Goal: Information Seeking & Learning: Learn about a topic

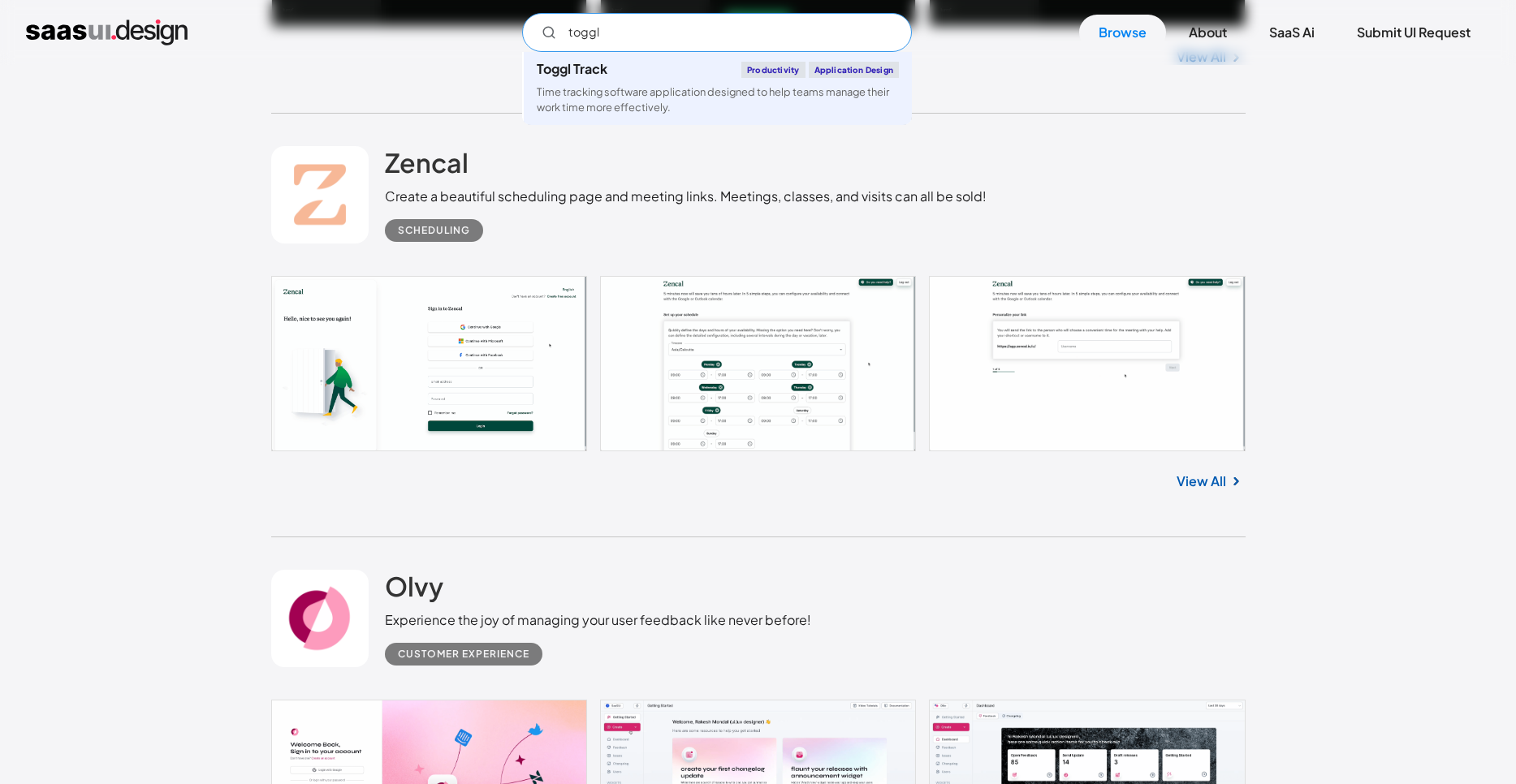
scroll to position [1822, 0]
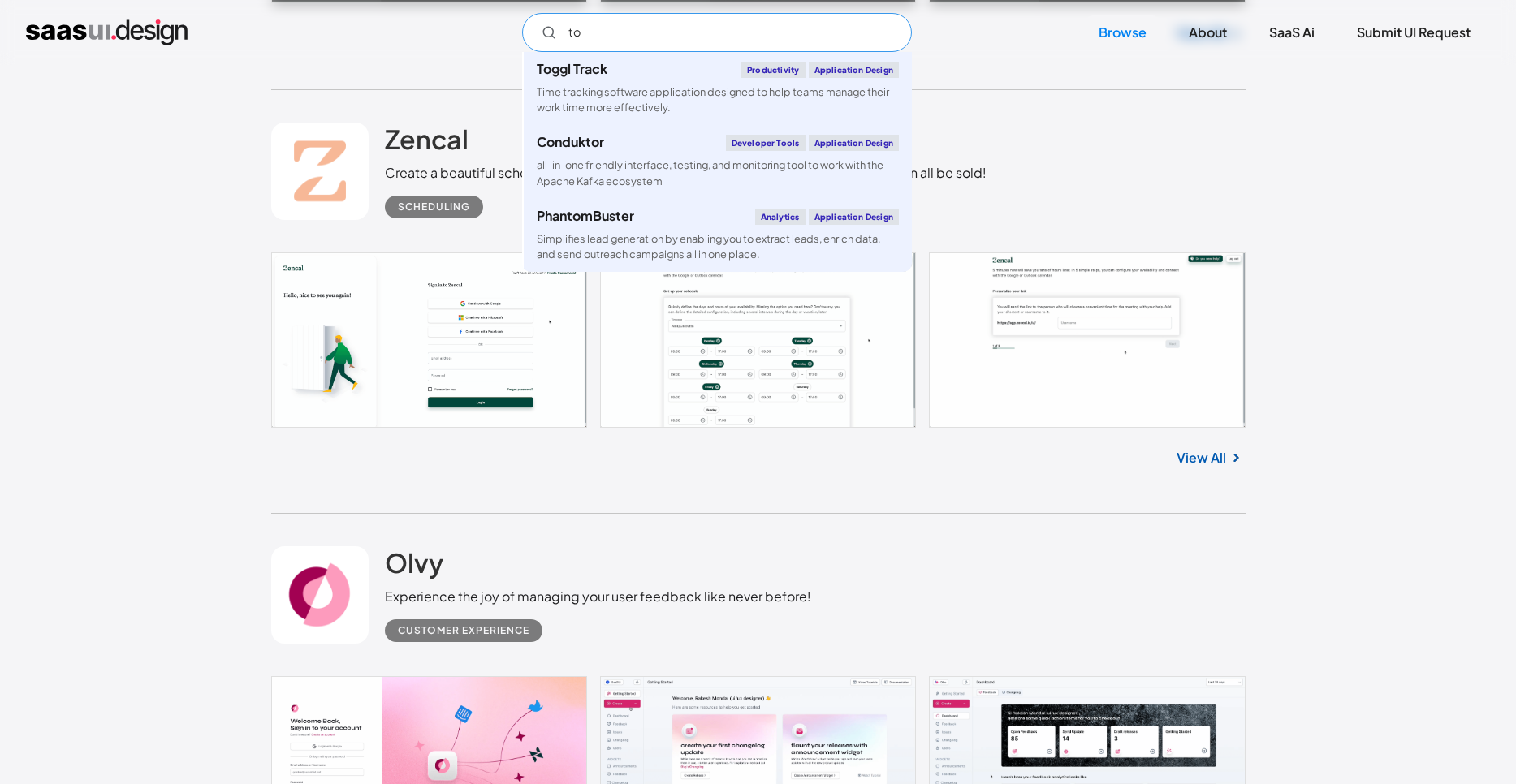
type input "t"
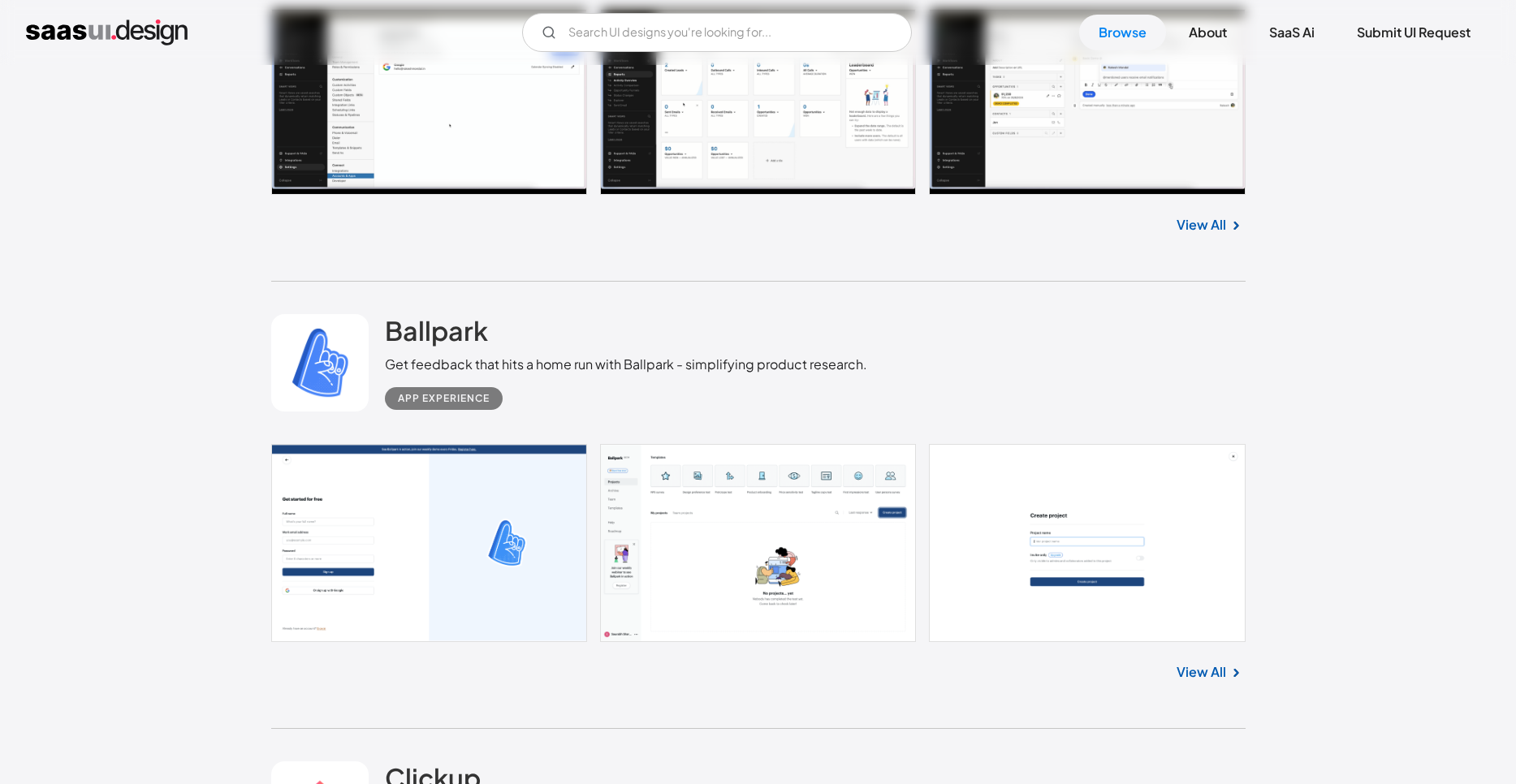
scroll to position [9003, 0]
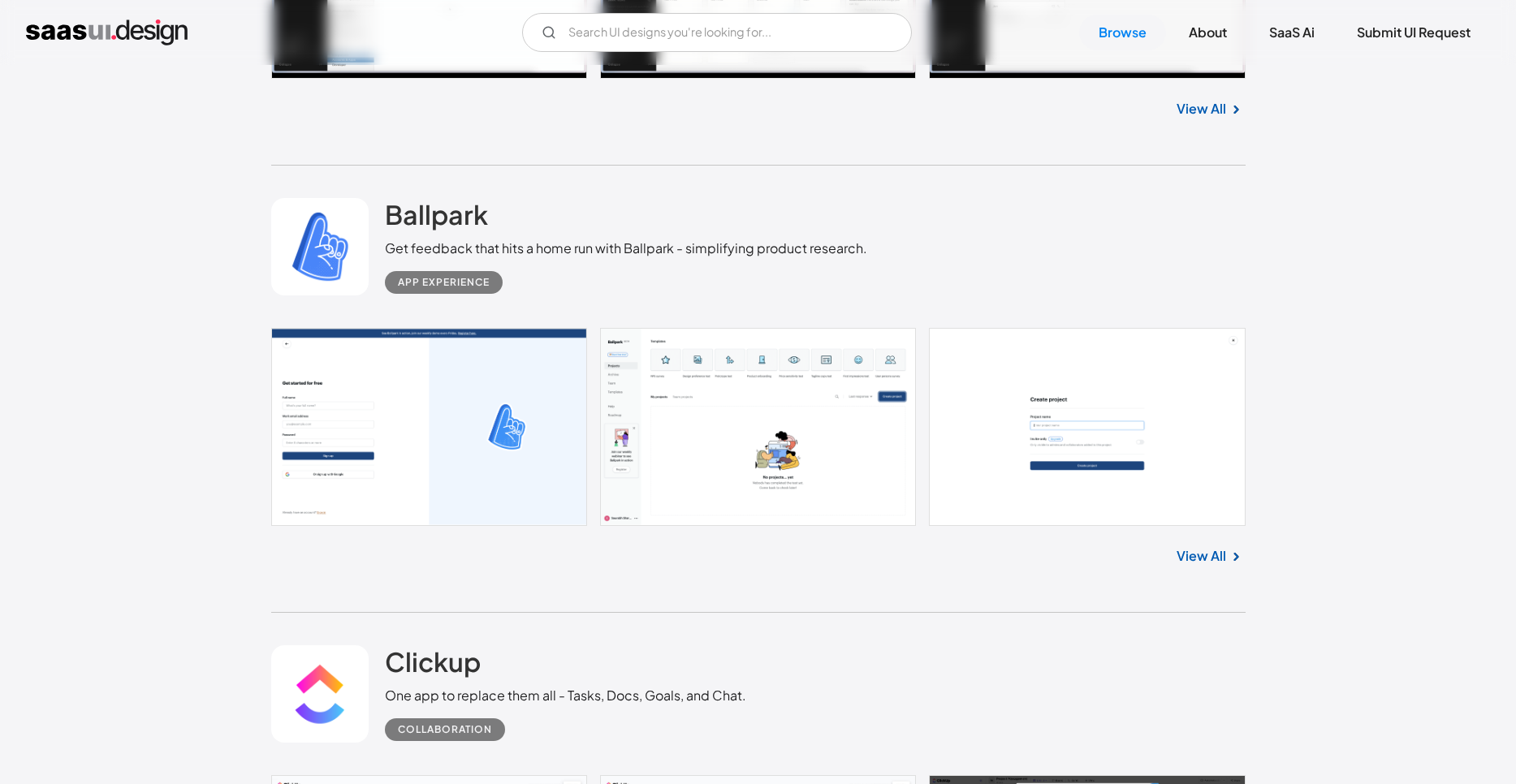
drag, startPoint x: 433, startPoint y: 257, endPoint x: 847, endPoint y: 269, distance: 414.2
click at [847, 269] on div "Ballpark Get feedback that hits a home run with Ballpark - simplifying product …" at bounding box center [625, 246] width 483 height 96
drag, startPoint x: 847, startPoint y: 269, endPoint x: 878, endPoint y: 262, distance: 31.8
click at [847, 269] on div "App Experience" at bounding box center [625, 275] width 483 height 36
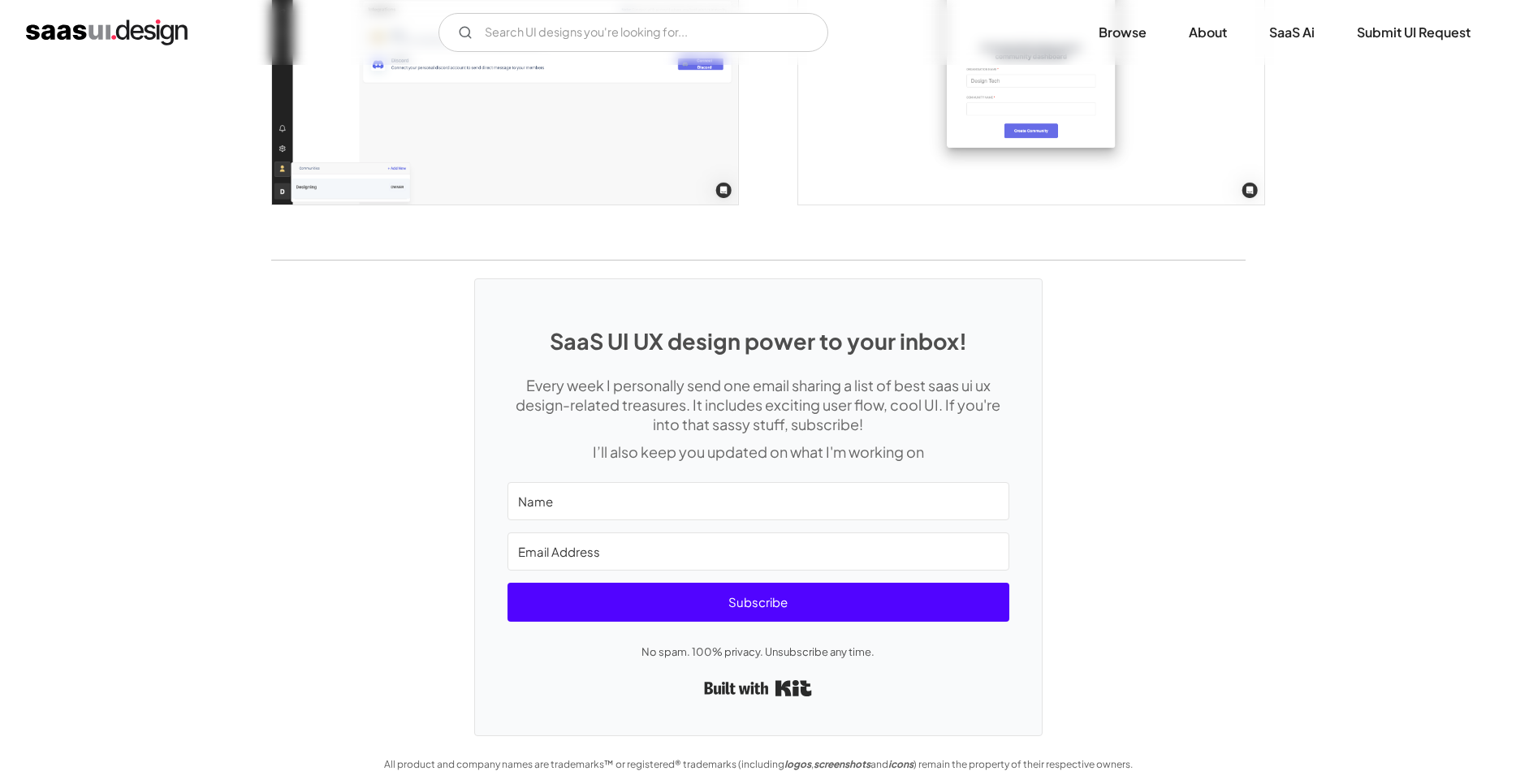
scroll to position [4393, 0]
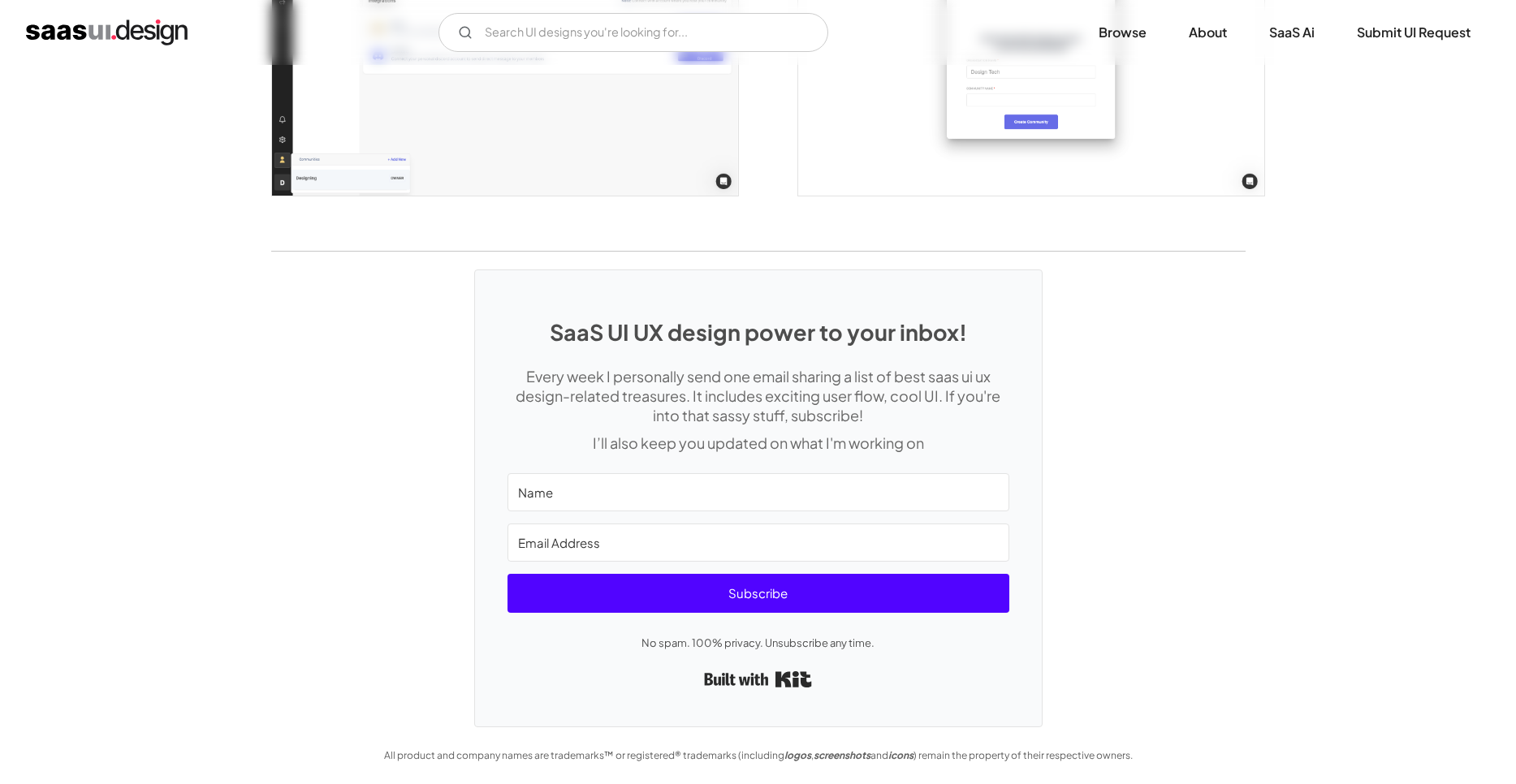
click at [1320, 443] on div "SaaS UI UX design power to your inbox! Every week I personally send one email s…" at bounding box center [758, 489] width 1516 height 476
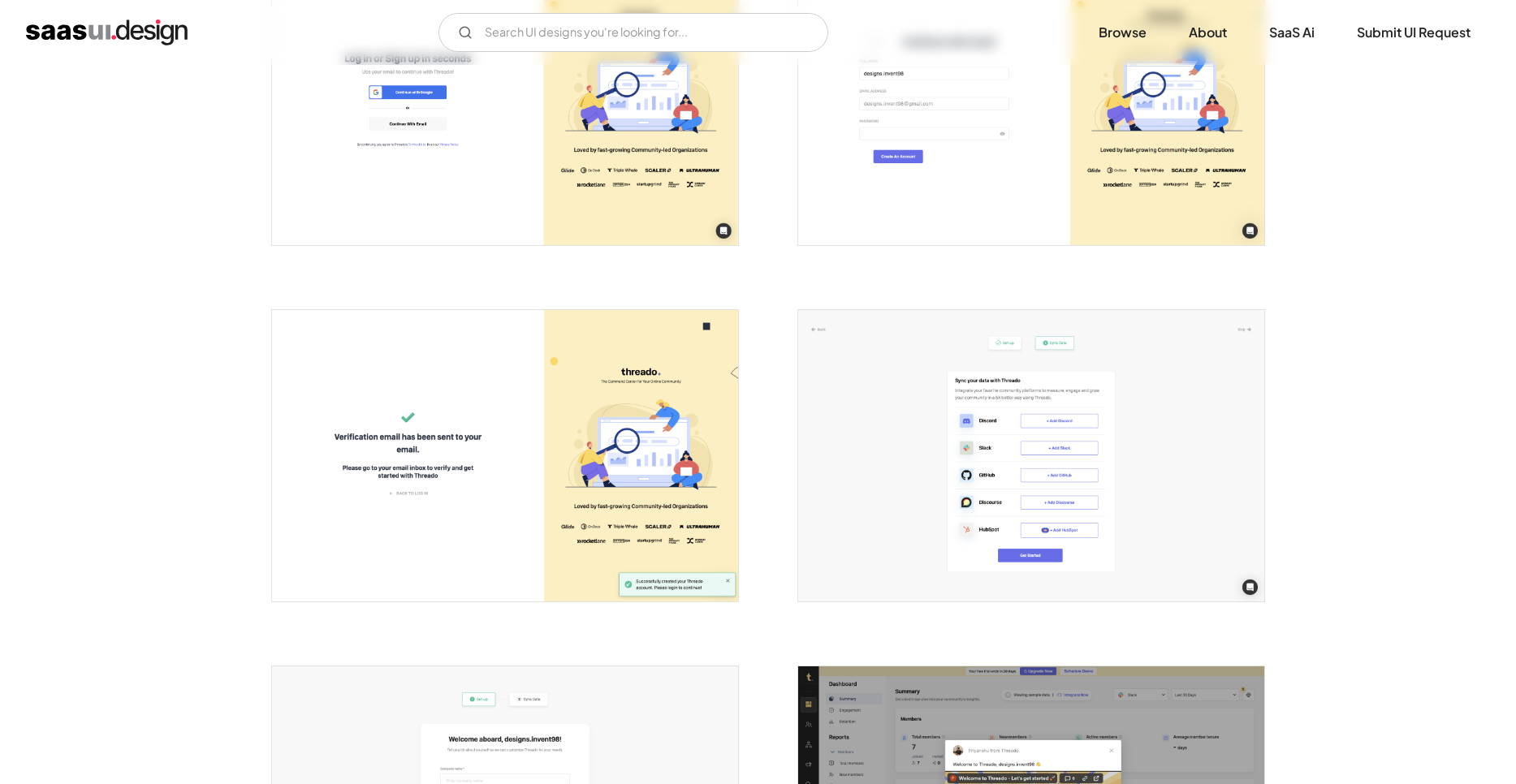
scroll to position [0, 0]
